Goal: Information Seeking & Learning: Learn about a topic

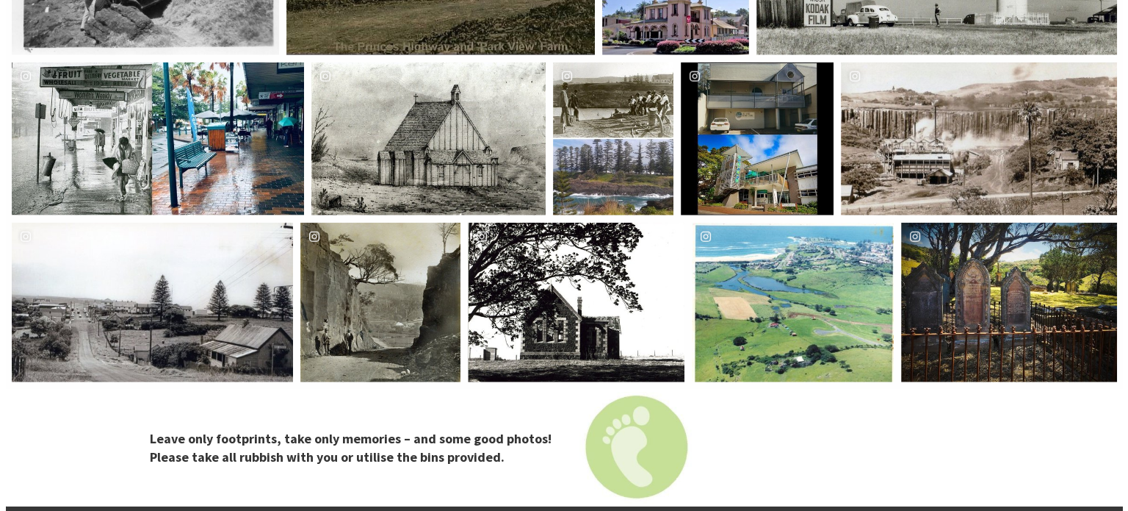
scroll to position [3599, 0]
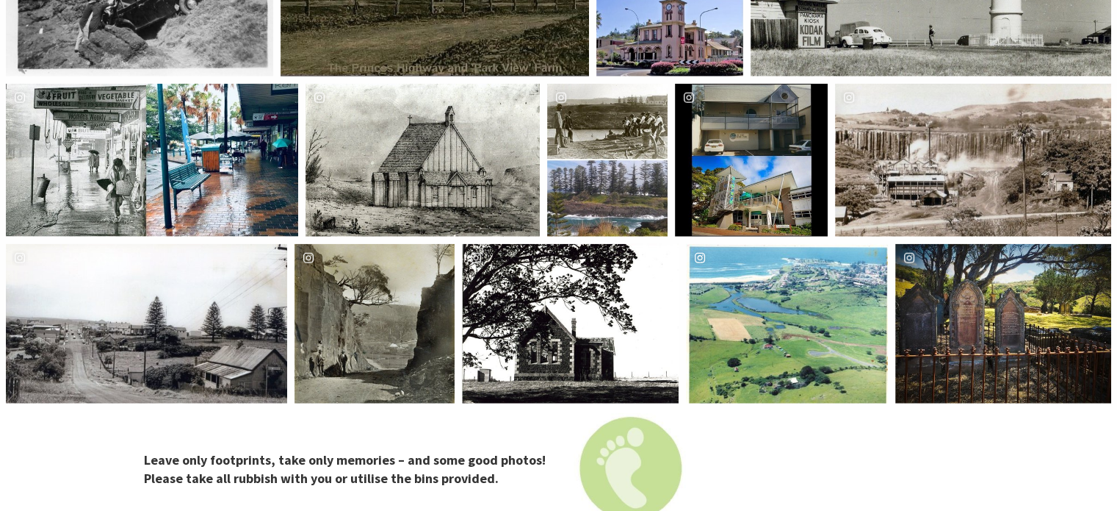
click at [790, 273] on div "kiamalibrary" at bounding box center [787, 324] width 203 height 160
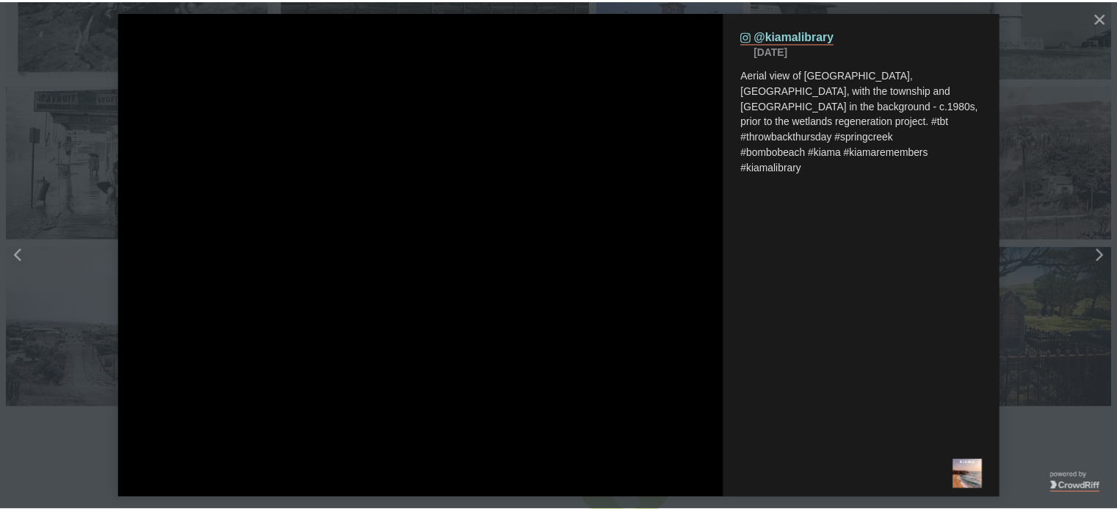
scroll to position [7, 7]
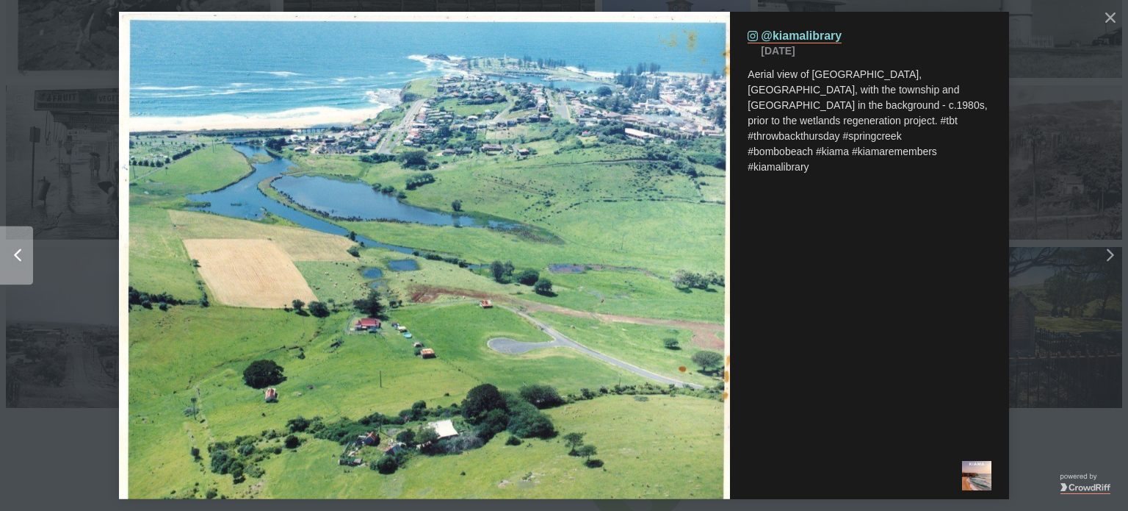
click at [14, 253] on icon "Left" at bounding box center [17, 255] width 7 height 13
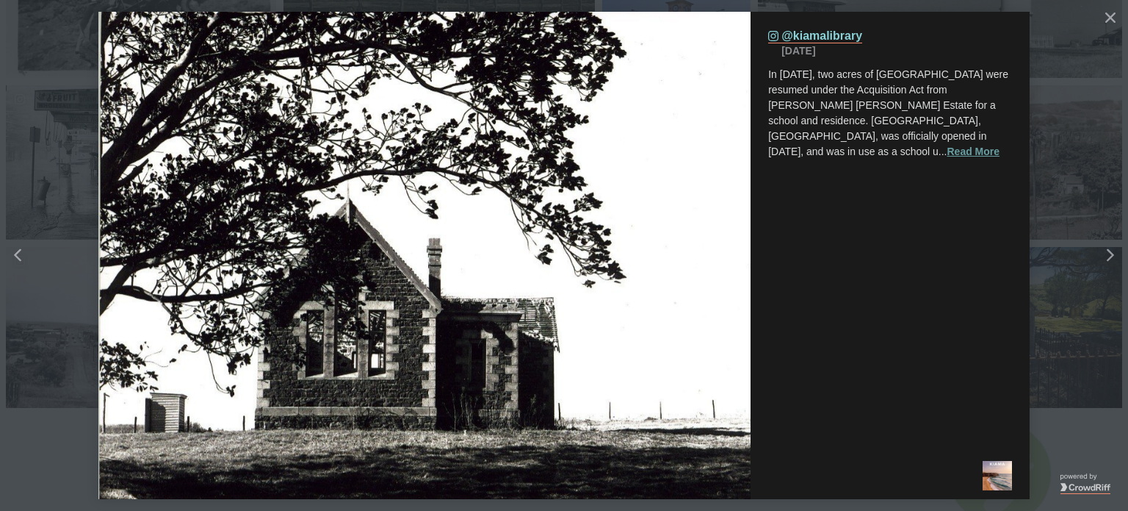
click at [948, 152] on button "Read More" at bounding box center [974, 151] width 53 height 15
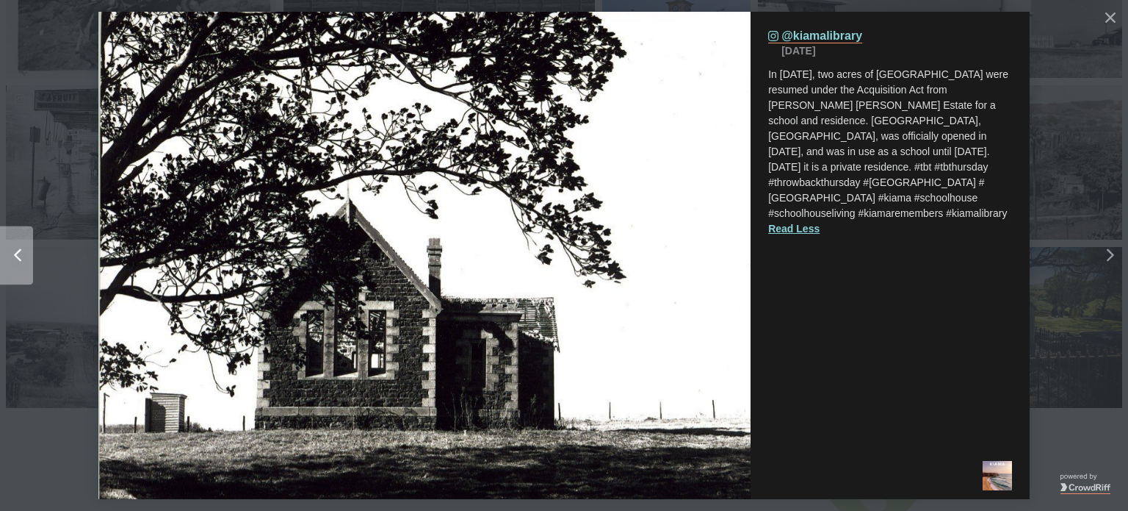
click at [18, 252] on icon "chevron right icon" at bounding box center [17, 255] width 7 height 13
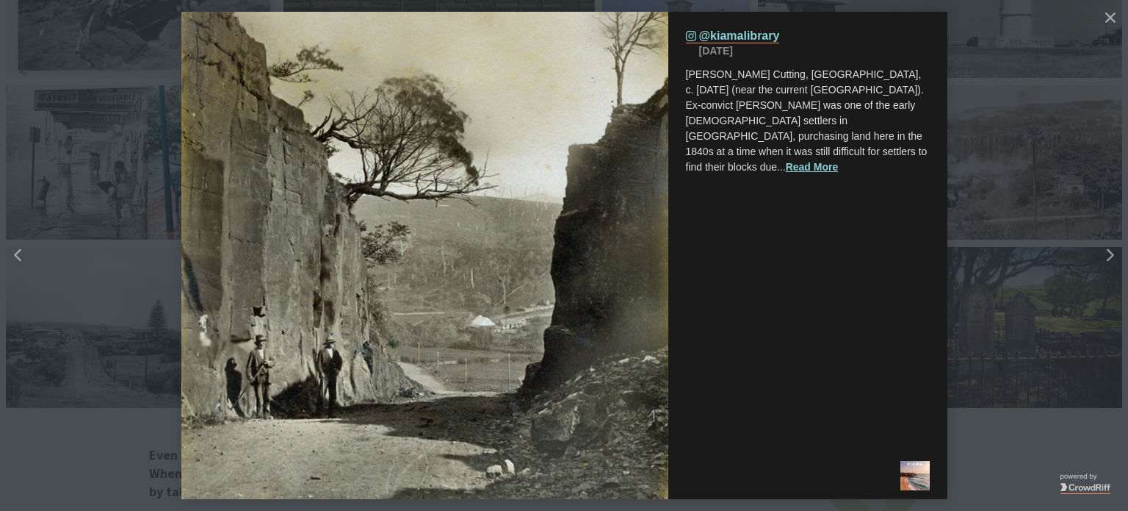
click at [786, 159] on button "Read More" at bounding box center [812, 166] width 53 height 15
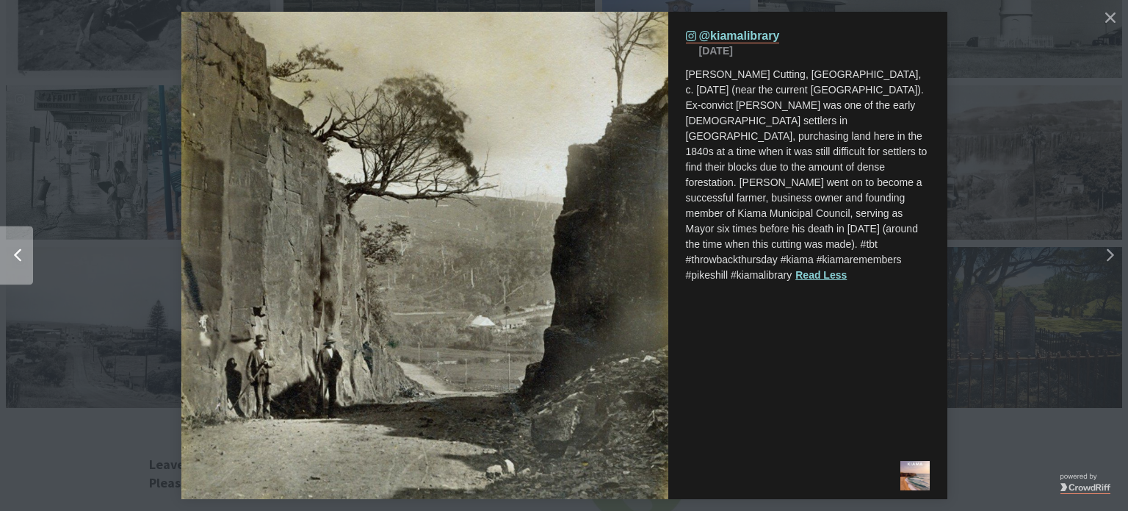
click at [17, 259] on icon "Left" at bounding box center [17, 255] width 7 height 13
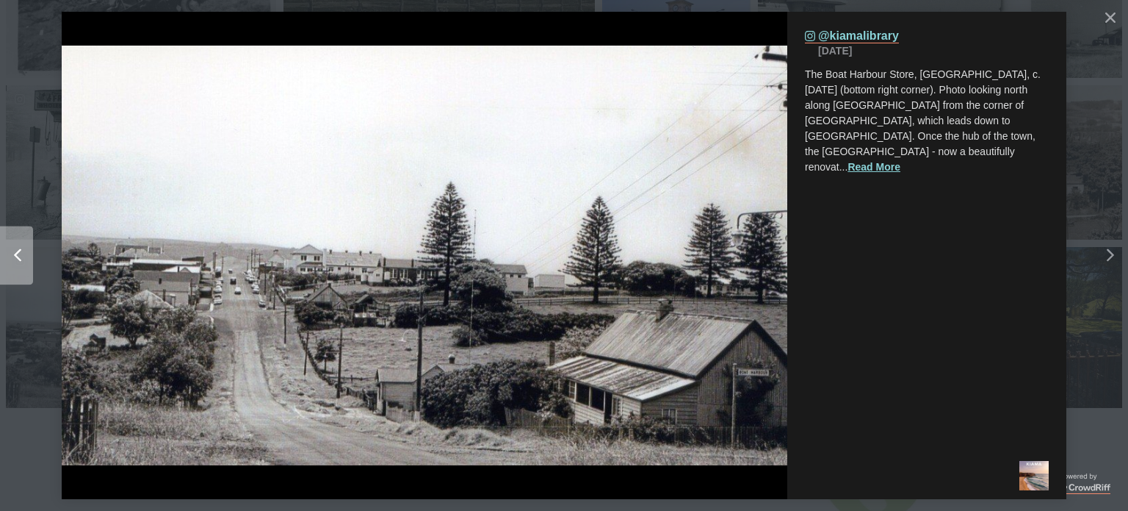
click at [17, 258] on icon "Left" at bounding box center [17, 255] width 7 height 13
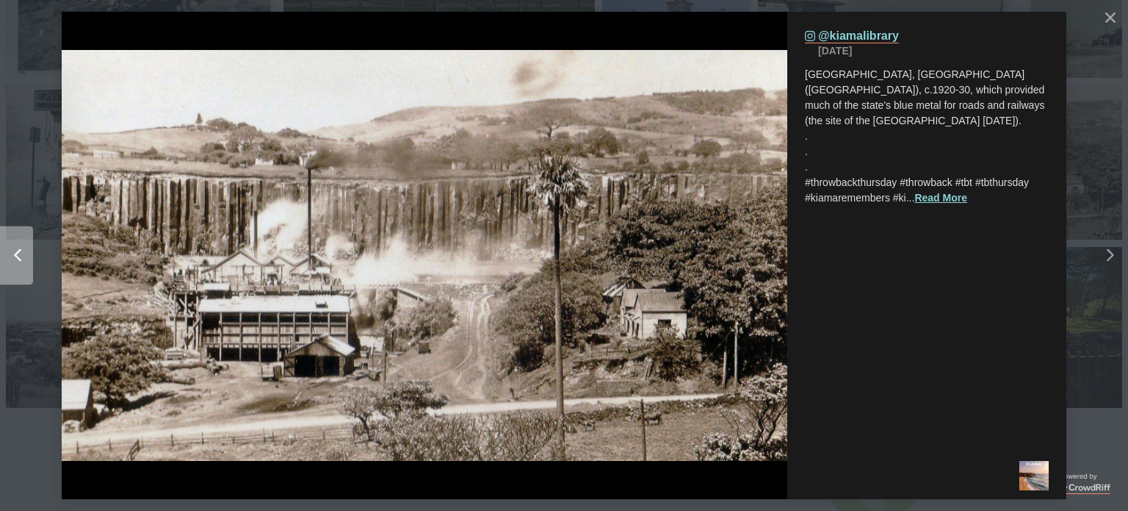
click at [15, 258] on icon "Left" at bounding box center [17, 255] width 7 height 13
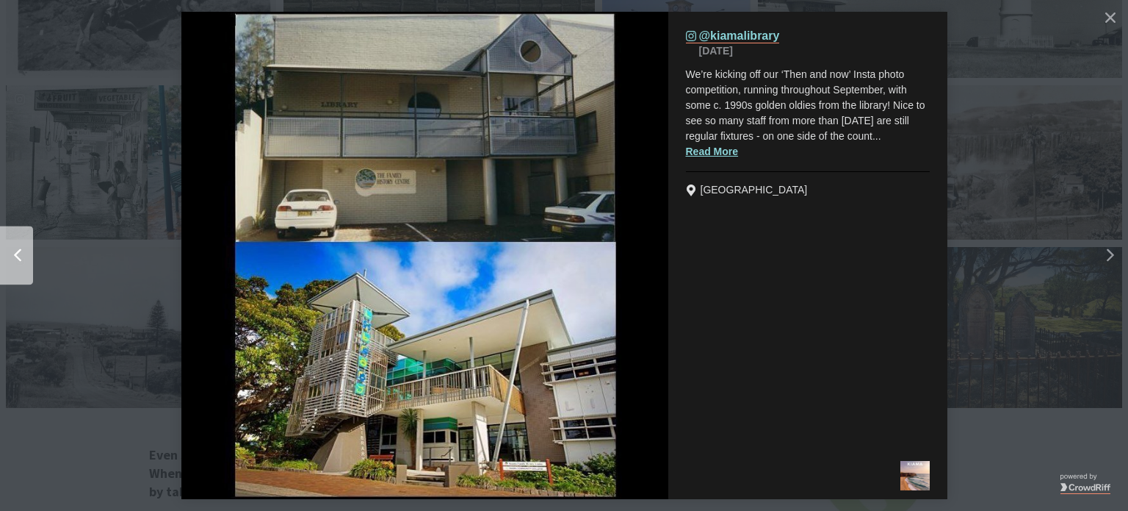
click at [15, 258] on icon "Left" at bounding box center [17, 255] width 7 height 13
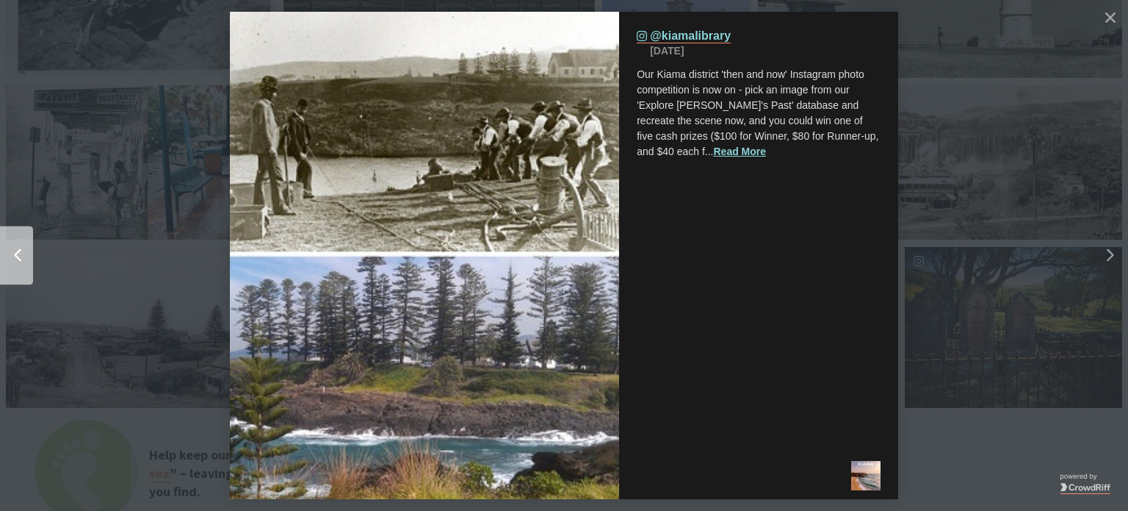
click at [15, 258] on icon "Left" at bounding box center [17, 255] width 7 height 13
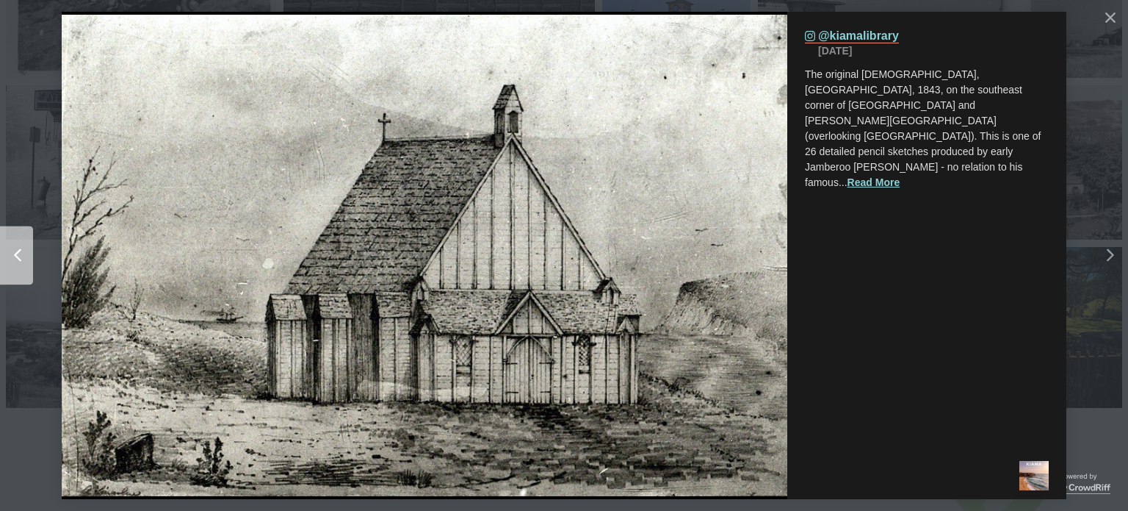
click at [15, 258] on icon "Left" at bounding box center [17, 255] width 7 height 13
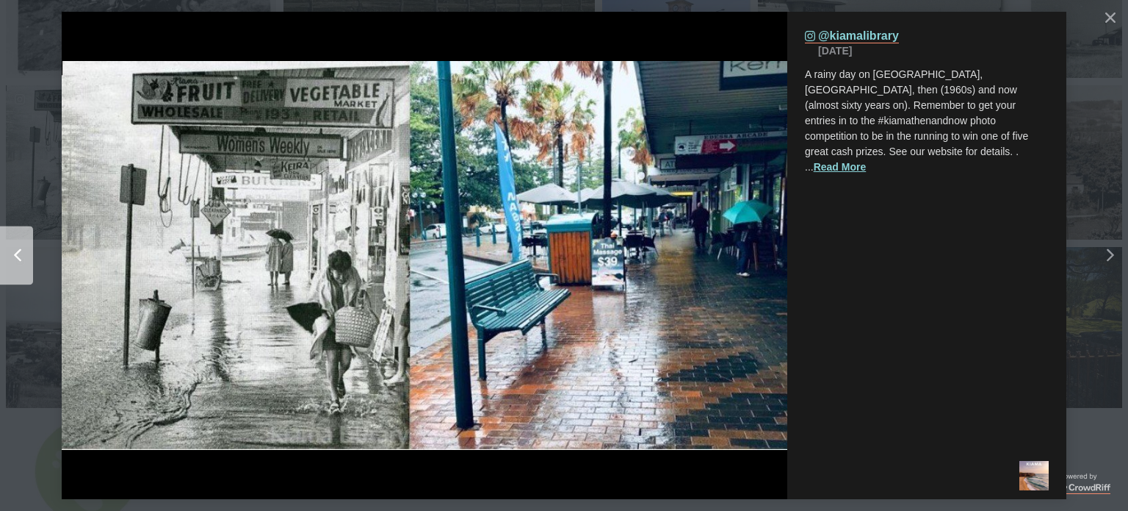
click at [15, 258] on icon "Left" at bounding box center [17, 255] width 7 height 13
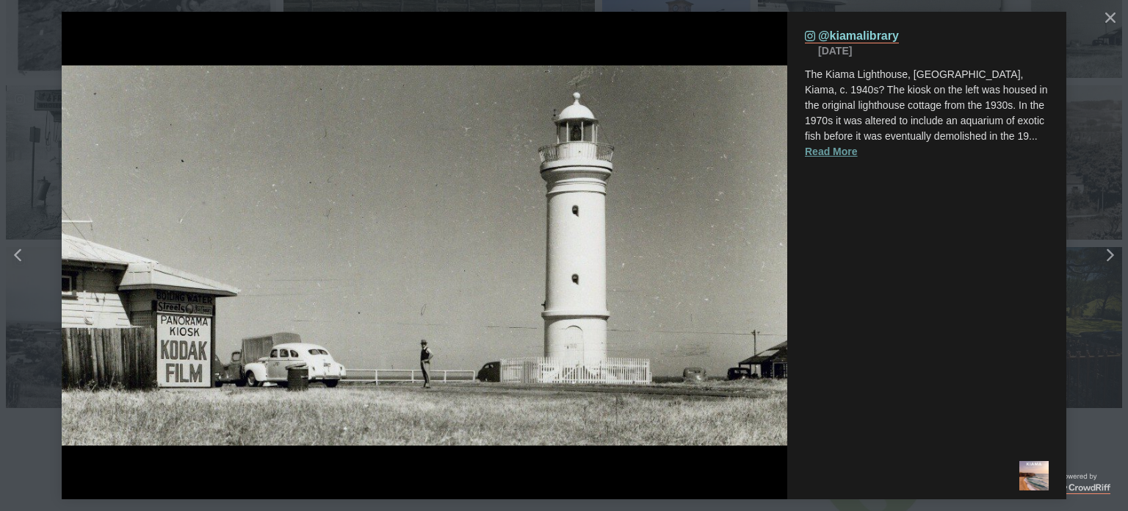
click at [822, 145] on button "Read More" at bounding box center [831, 151] width 53 height 15
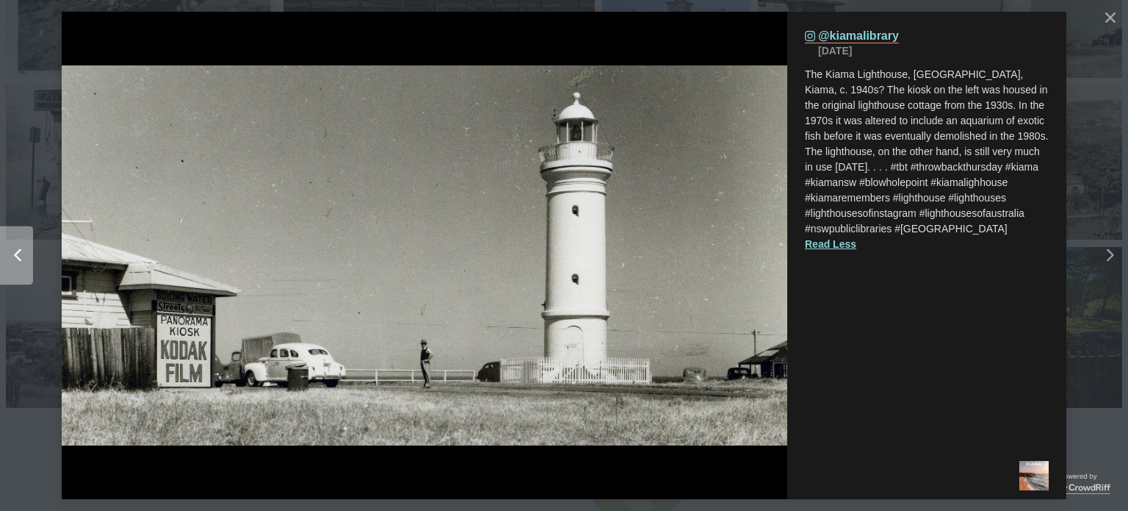
click at [15, 249] on icon "Left" at bounding box center [17, 255] width 7 height 13
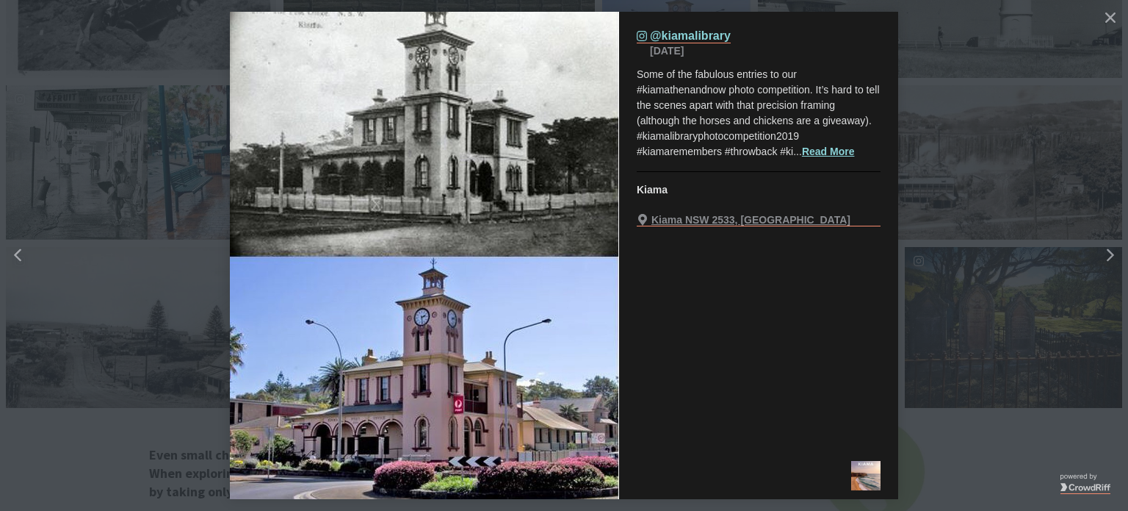
click at [376, 179] on img "details for image" at bounding box center [424, 255] width 389 height 487
click at [18, 254] on icon "Left" at bounding box center [17, 255] width 7 height 13
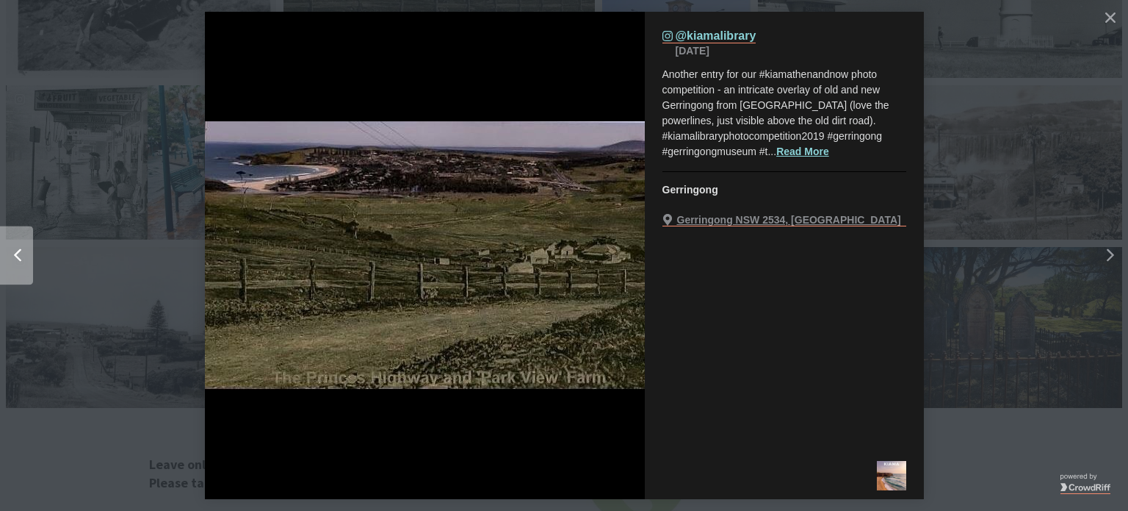
click at [18, 267] on div "Left" at bounding box center [3, 255] width 59 height 59
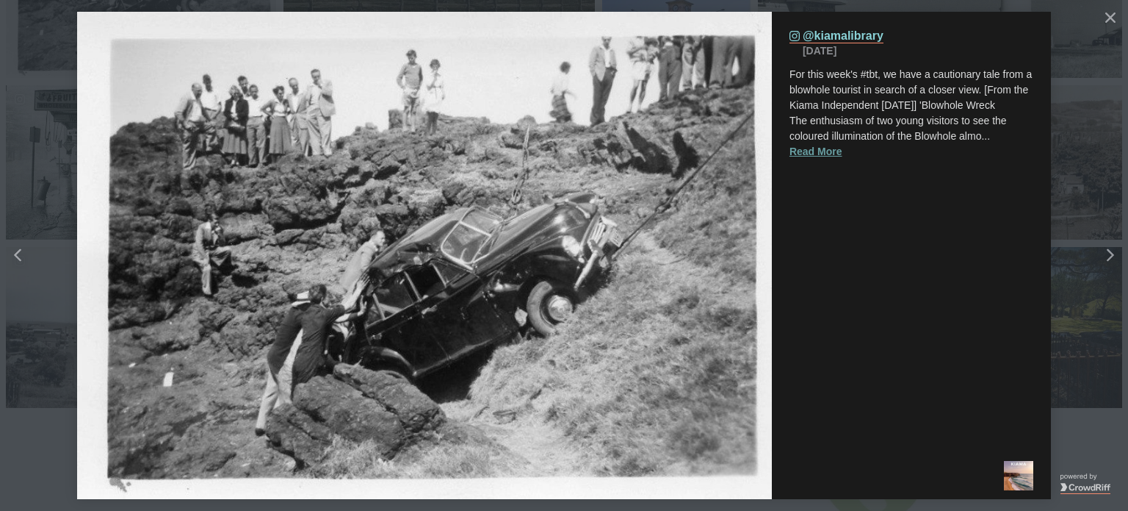
click at [816, 159] on button "Read More" at bounding box center [816, 151] width 53 height 15
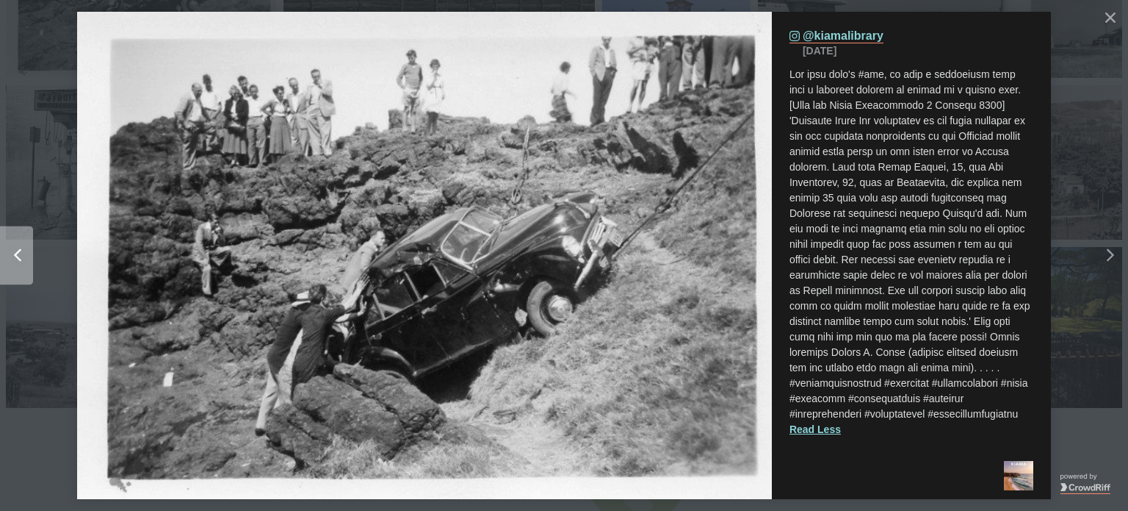
click at [20, 256] on icon "Left" at bounding box center [17, 255] width 7 height 13
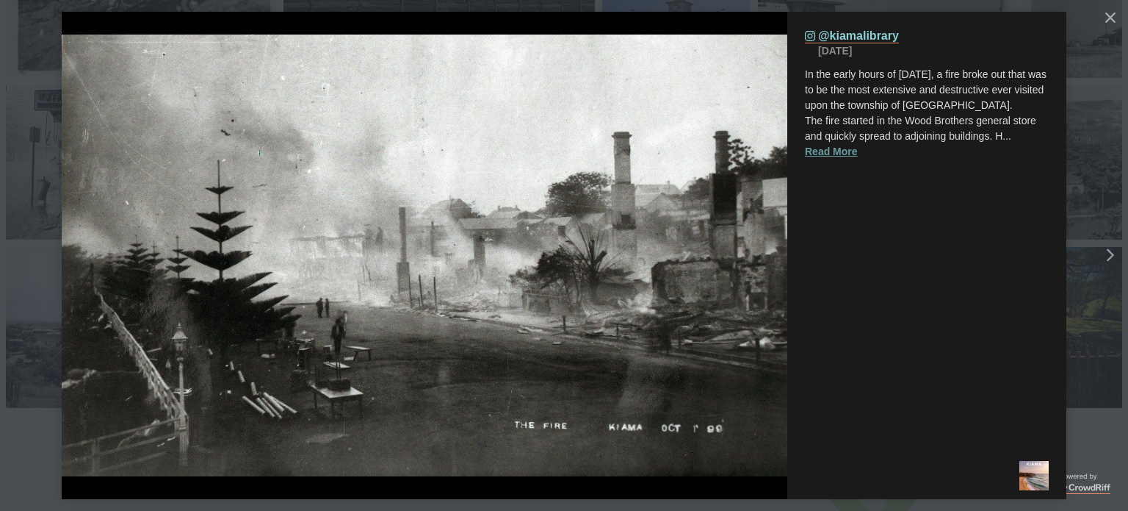
click at [826, 149] on button "Read More" at bounding box center [831, 151] width 53 height 15
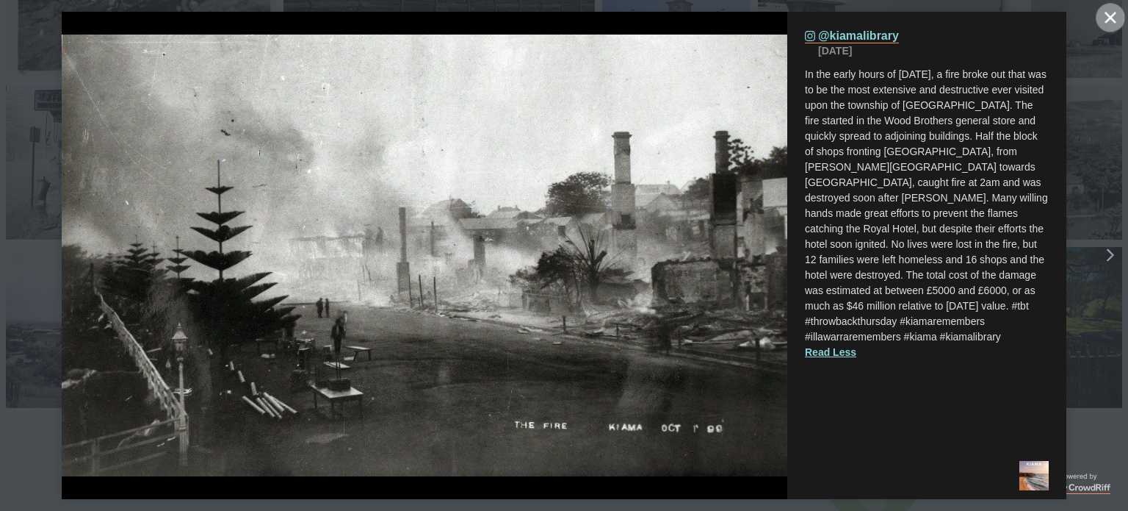
click at [1114, 18] on icon "Close" at bounding box center [1110, 17] width 11 height 11
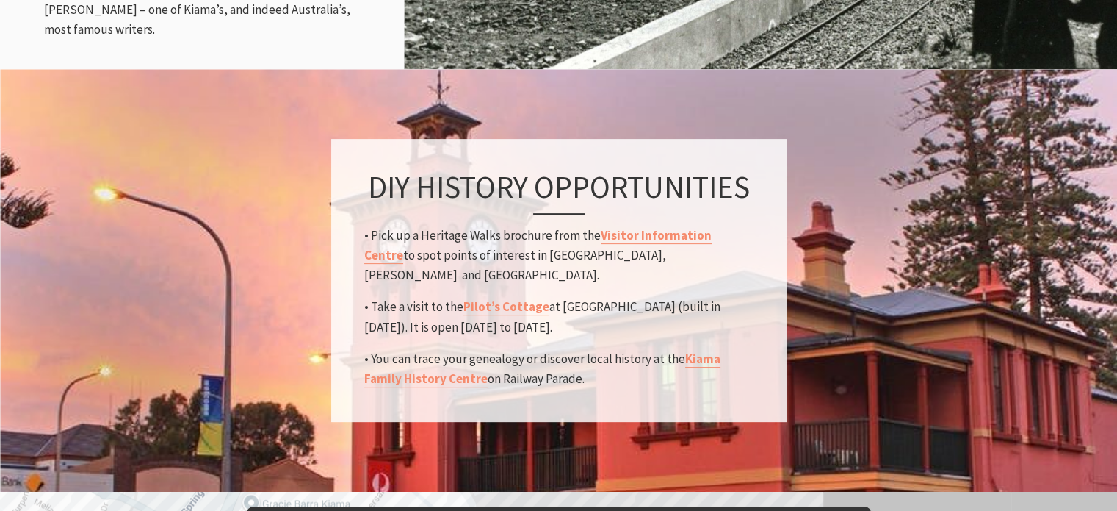
scroll to position [2204, 0]
